Goal: Find specific page/section: Find specific page/section

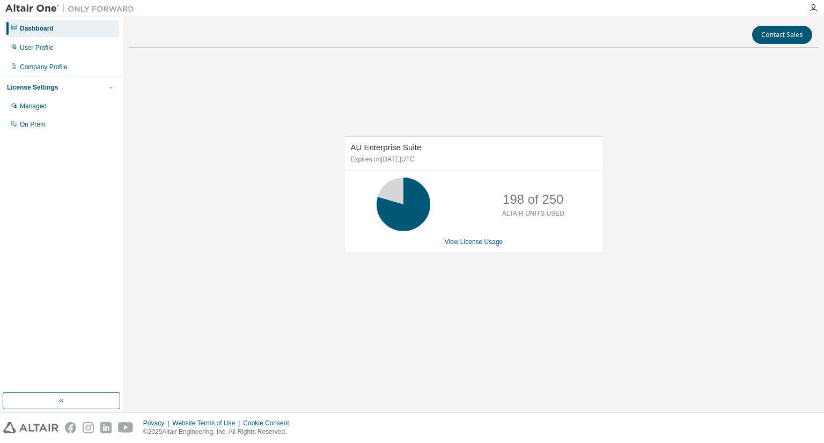
click at [571, 282] on div "AU Enterprise Suite Expires on March 1, 2026 UTC 198 of 250 ALTAIR UNITS USED V…" at bounding box center [474, 200] width 690 height 288
click at [693, 185] on div "AU Enterprise Suite Expires on March 1, 2026 UTC 198 of 250 ALTAIR UNITS USED V…" at bounding box center [474, 200] width 690 height 288
click at [682, 158] on div "AU Enterprise Suite Expires on March 1, 2026 UTC 198 of 250 ALTAIR UNITS USED V…" at bounding box center [474, 200] width 690 height 288
click at [674, 130] on div "AU Enterprise Suite Expires on March 1, 2026 UTC 198 of 250 ALTAIR UNITS USED V…" at bounding box center [474, 200] width 690 height 288
